Goal: Task Accomplishment & Management: Use online tool/utility

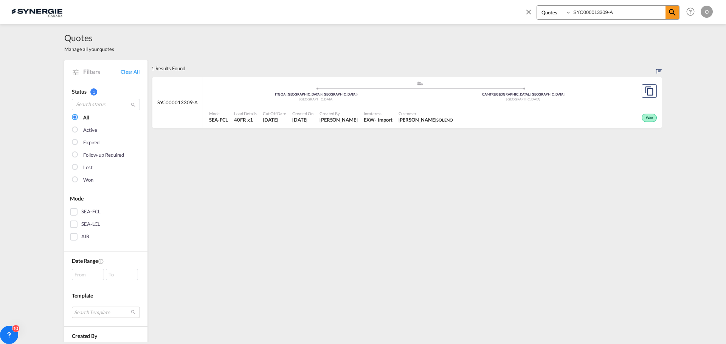
select select "Quotes"
drag, startPoint x: 620, startPoint y: 13, endPoint x: 503, endPoint y: 11, distance: 117.2
click at [503, 11] on div "Bookings Quotes Enquiries SYC000013309-A Help Resources Product Release O My Pr…" at bounding box center [362, 11] width 703 height 23
click at [675, 14] on md-icon "icon-magnify" at bounding box center [672, 12] width 9 height 9
click at [392, 116] on div "- import" at bounding box center [383, 119] width 17 height 7
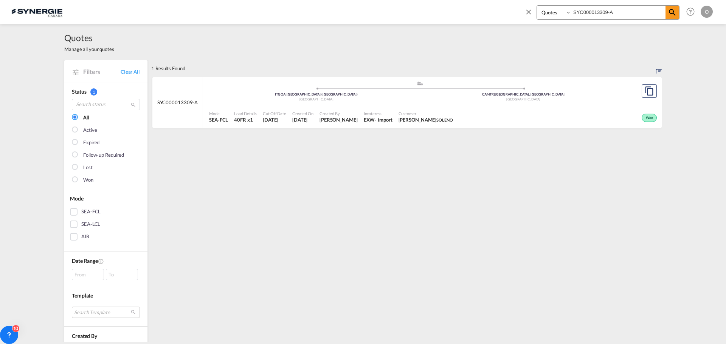
drag, startPoint x: 638, startPoint y: 9, endPoint x: 542, endPoint y: 12, distance: 95.7
click at [545, 14] on div "Bookings Quotes Enquiries SYC000013309-A" at bounding box center [607, 12] width 143 height 14
paste input "521"
type input "SYC000013521"
click at [469, 113] on div "Customer [PERSON_NAME] Safe Action Distribution" at bounding box center [438, 117] width 87 height 19
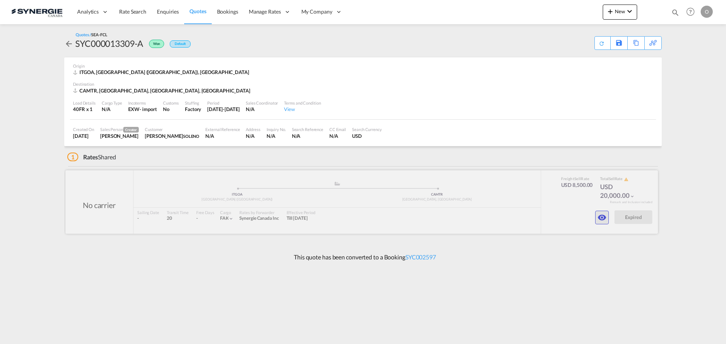
click at [601, 218] on md-icon "icon-eye" at bounding box center [601, 217] width 9 height 9
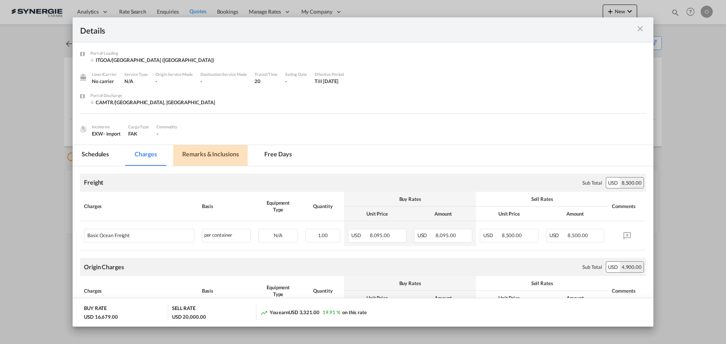
click at [233, 153] on md-tab-item "Remarks & Inclusions" at bounding box center [210, 155] width 74 height 21
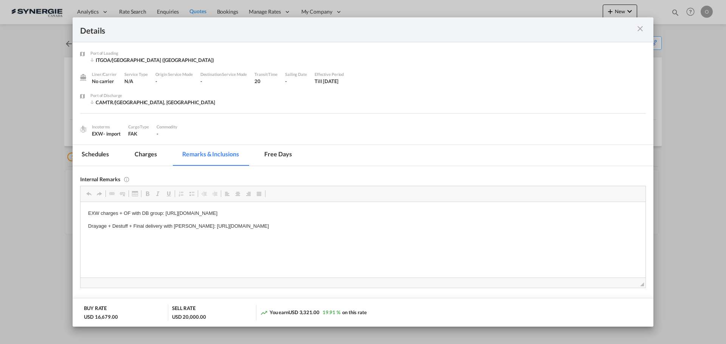
drag, startPoint x: 195, startPoint y: 226, endPoint x: 200, endPoint y: 226, distance: 5.7
drag, startPoint x: 194, startPoint y: 226, endPoint x: 399, endPoint y: 226, distance: 205.3
click at [399, 226] on p "Drayage + Destuff + Final delivery with Dickson: https://app.frontapp.com/open/…" at bounding box center [363, 226] width 550 height 8
drag, startPoint x: 376, startPoint y: 237, endPoint x: 700, endPoint y: 242, distance: 324.0
click at [376, 237] on span "Copy" at bounding box center [371, 234] width 9 height 11
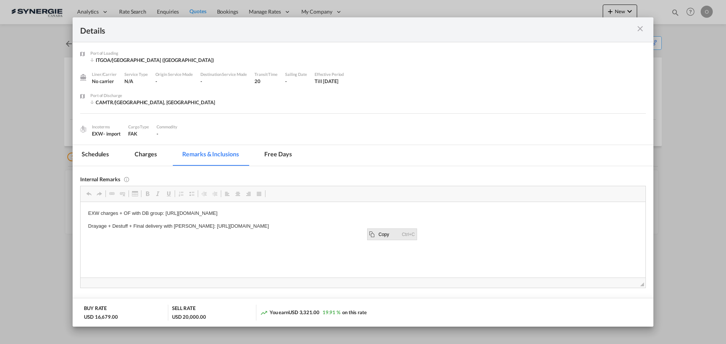
copy p "https://app.frontapp.com/open/cnv_pwdtyz3?key=J9R7nTPN7X5abuW7XSGGBihYSnAtPr7q"
drag, startPoint x: 380, startPoint y: 232, endPoint x: 722, endPoint y: 232, distance: 342.9
click at [380, 232] on span "Copy" at bounding box center [380, 232] width 6 height 6
copy p "https://app.frontapp.com/open/cnv_pwdtyz3?key=J9R7nTPN7X5abuW7XSGGBihYSnAtPr7q"
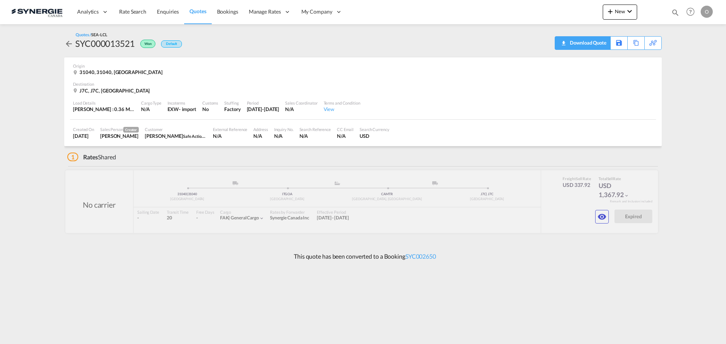
click at [601, 42] on div "Download Quote" at bounding box center [587, 43] width 39 height 12
